Goal: Complete application form

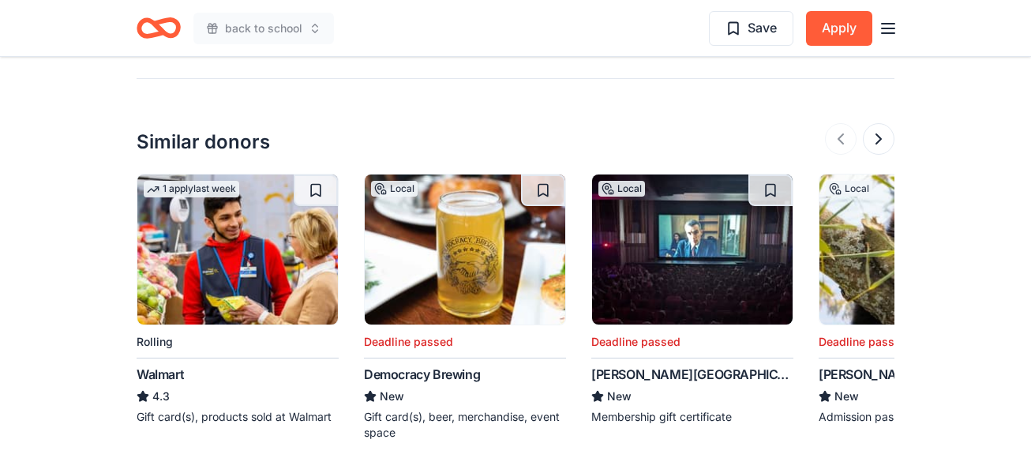
scroll to position [1697, 0]
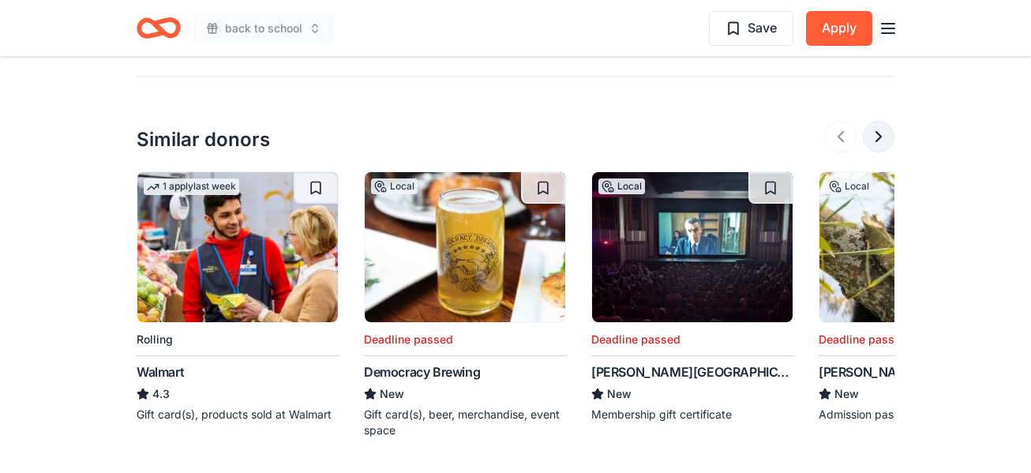
click at [877, 121] on button at bounding box center [878, 137] width 32 height 32
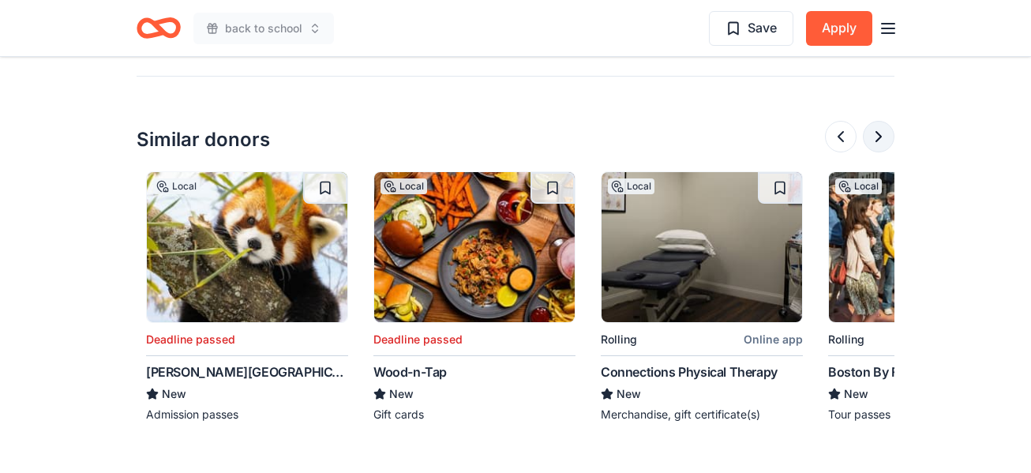
scroll to position [0, 682]
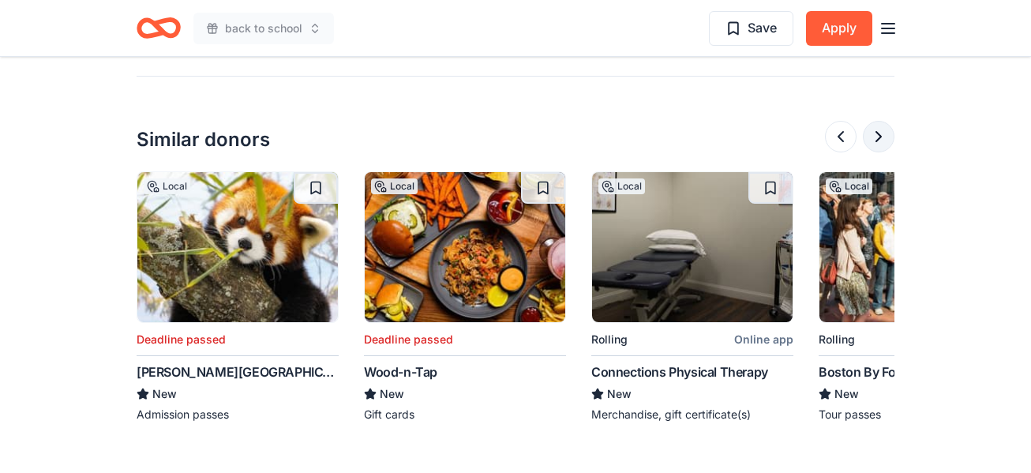
click at [877, 121] on button at bounding box center [878, 137] width 32 height 32
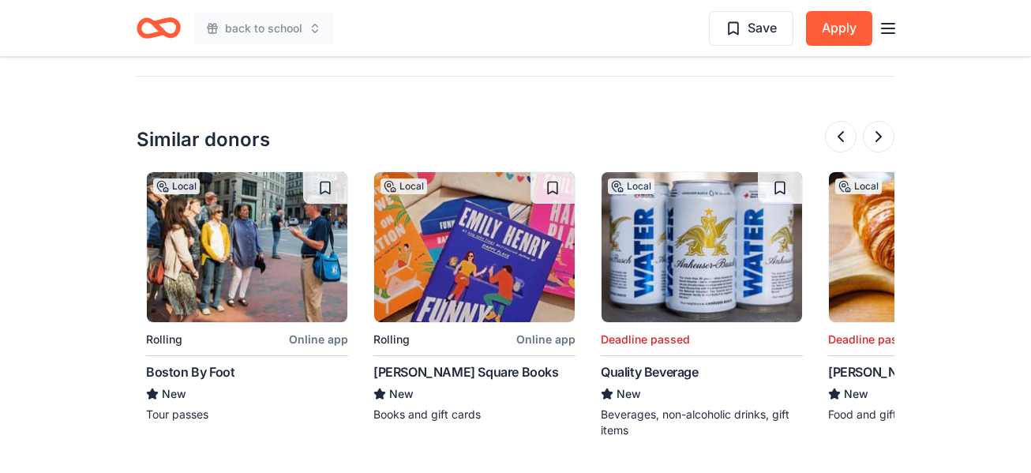
scroll to position [0, 1364]
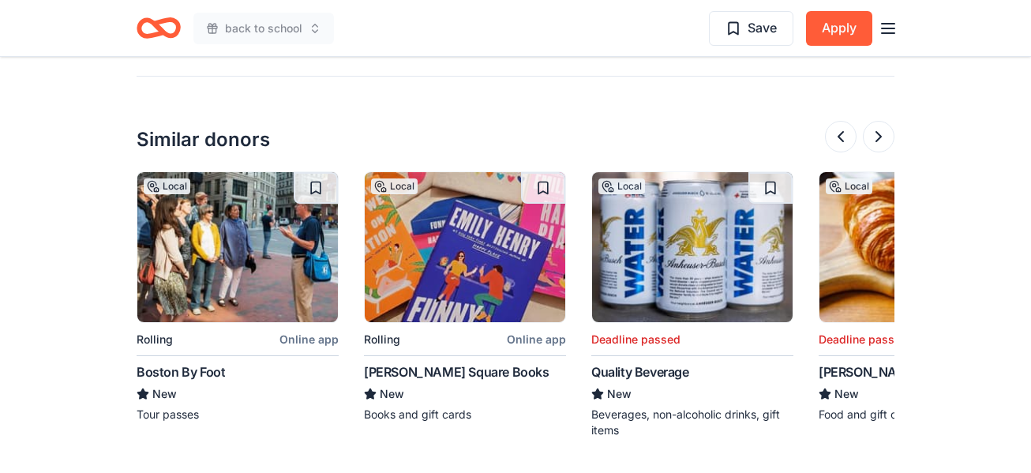
click at [870, 121] on button at bounding box center [878, 137] width 32 height 32
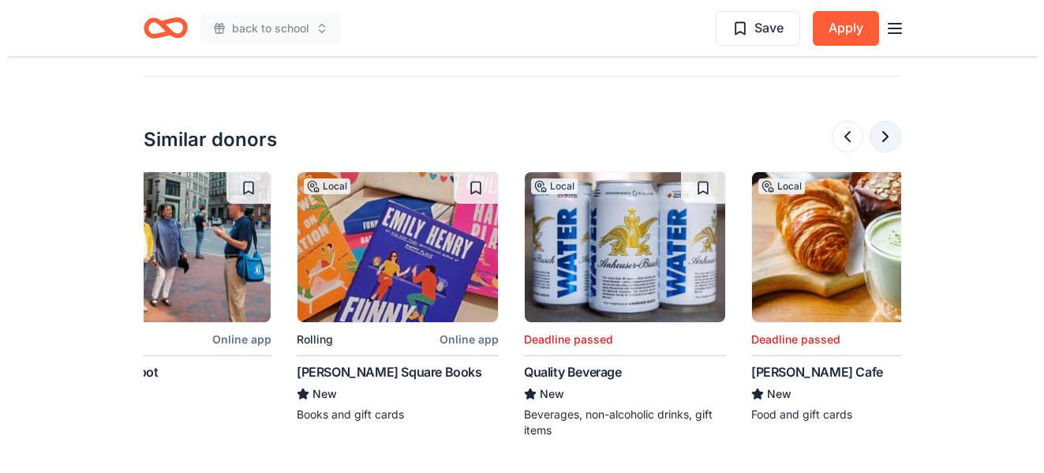
scroll to position [0, 1490]
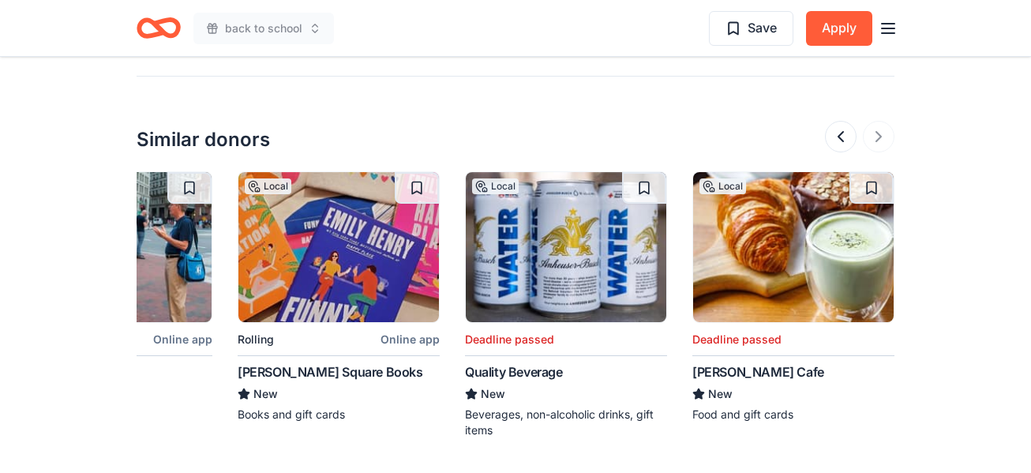
click at [337, 362] on div "[PERSON_NAME] Square Books" at bounding box center [330, 371] width 185 height 19
click at [839, 19] on button "Apply" at bounding box center [839, 28] width 66 height 35
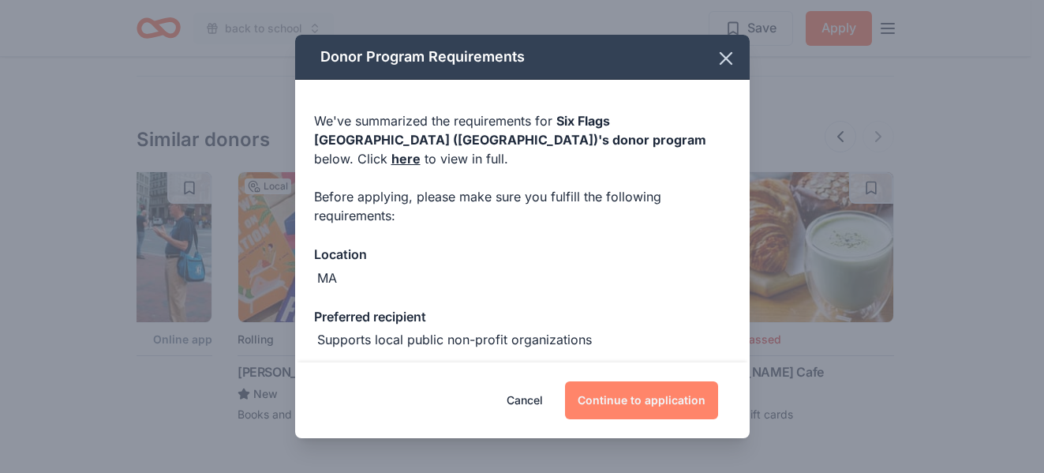
click at [697, 388] on button "Continue to application" at bounding box center [641, 400] width 153 height 38
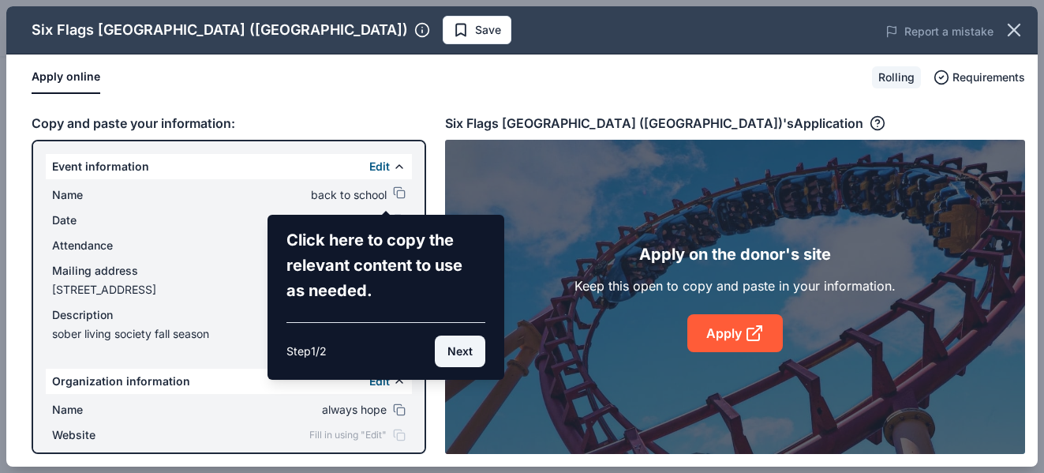
click at [455, 355] on button "Next" at bounding box center [460, 351] width 51 height 32
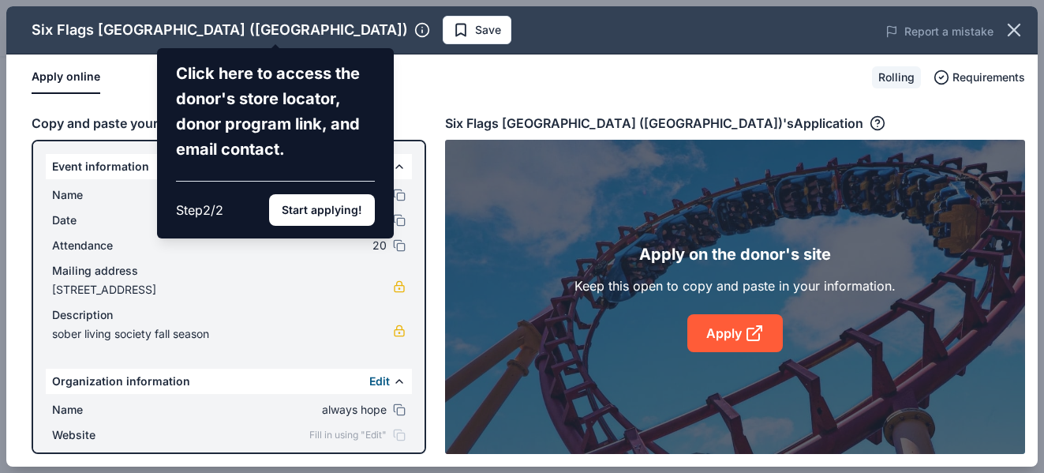
click at [416, 427] on div "Six Flags [GEOGRAPHIC_DATA] ([GEOGRAPHIC_DATA]) Click here to access the donor'…" at bounding box center [521, 236] width 1031 height 460
click at [414, 446] on div "Six Flags [GEOGRAPHIC_DATA] ([GEOGRAPHIC_DATA]) Click here to access the donor'…" at bounding box center [521, 236] width 1031 height 460
click at [416, 448] on div "Six Flags [GEOGRAPHIC_DATA] ([GEOGRAPHIC_DATA]) Click here to access the donor'…" at bounding box center [521, 236] width 1031 height 460
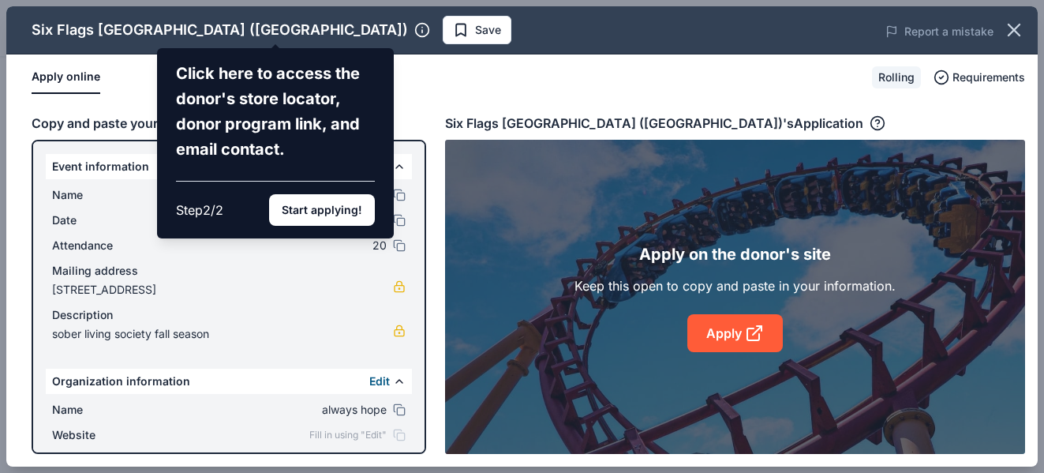
click at [374, 339] on div "Six Flags [GEOGRAPHIC_DATA] ([GEOGRAPHIC_DATA]) Click here to access the donor'…" at bounding box center [521, 236] width 1031 height 460
click at [419, 446] on div "Six Flags [GEOGRAPHIC_DATA] ([GEOGRAPHIC_DATA]) Click here to access the donor'…" at bounding box center [521, 236] width 1031 height 460
click at [421, 440] on div "Six Flags [GEOGRAPHIC_DATA] ([GEOGRAPHIC_DATA]) Click here to access the donor'…" at bounding box center [521, 236] width 1031 height 460
click at [420, 443] on div "Six Flags [GEOGRAPHIC_DATA] ([GEOGRAPHIC_DATA]) Click here to access the donor'…" at bounding box center [521, 236] width 1031 height 460
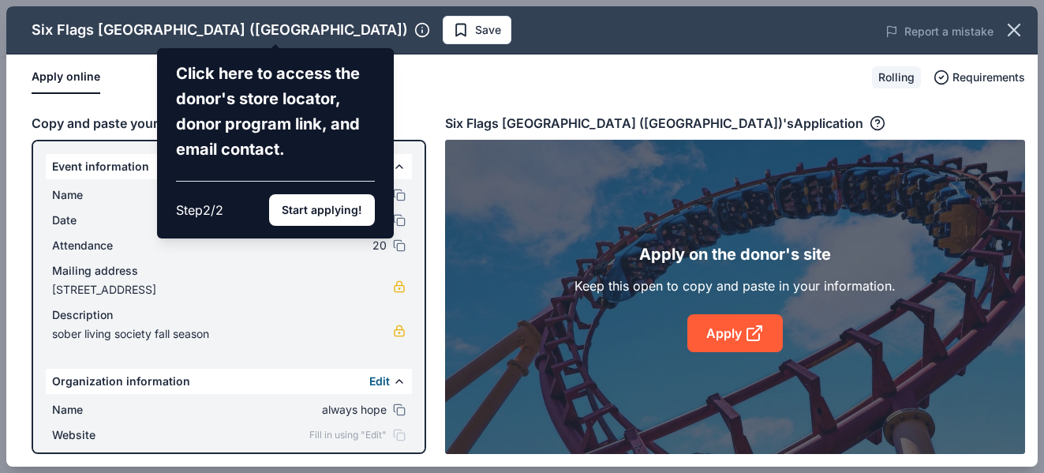
click at [413, 443] on div "Six Flags [GEOGRAPHIC_DATA] ([GEOGRAPHIC_DATA]) Click here to access the donor'…" at bounding box center [521, 236] width 1031 height 460
click at [361, 208] on button "Start applying!" at bounding box center [322, 210] width 106 height 32
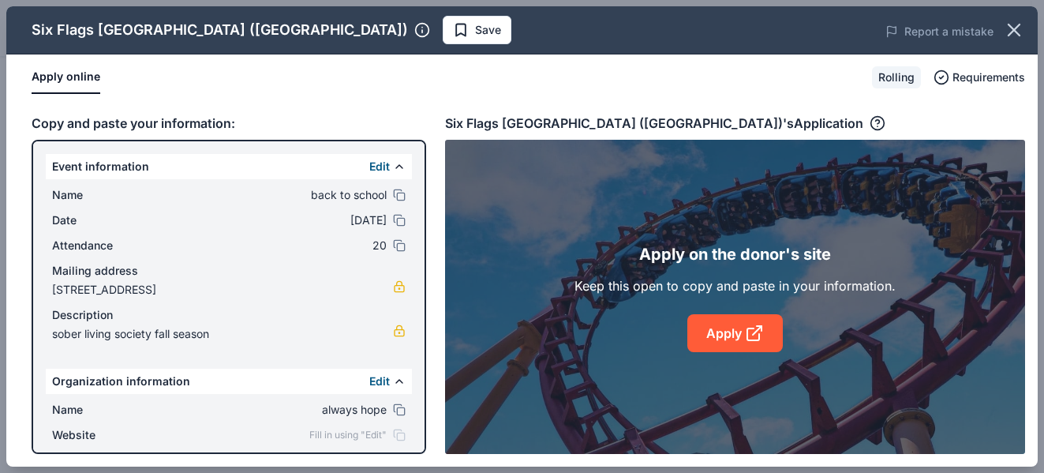
click at [702, 320] on link "Apply" at bounding box center [734, 333] width 95 height 38
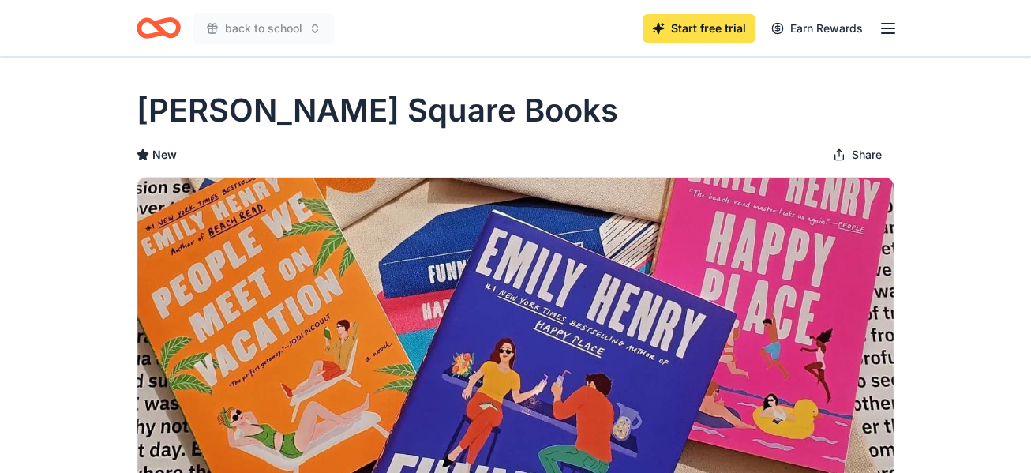
click at [679, 24] on link "Start free trial" at bounding box center [698, 28] width 113 height 28
